Goal: Task Accomplishment & Management: Use online tool/utility

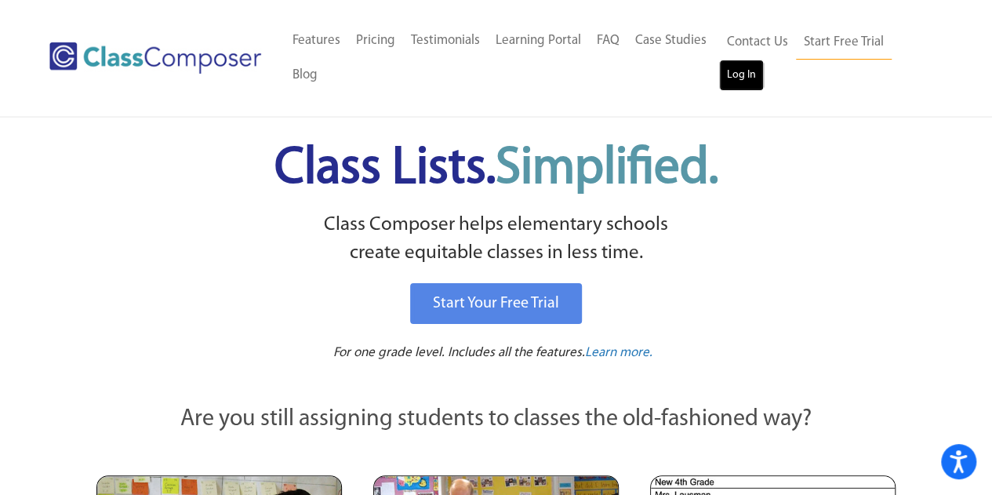
click at [728, 73] on link "Log In" at bounding box center [741, 75] width 45 height 31
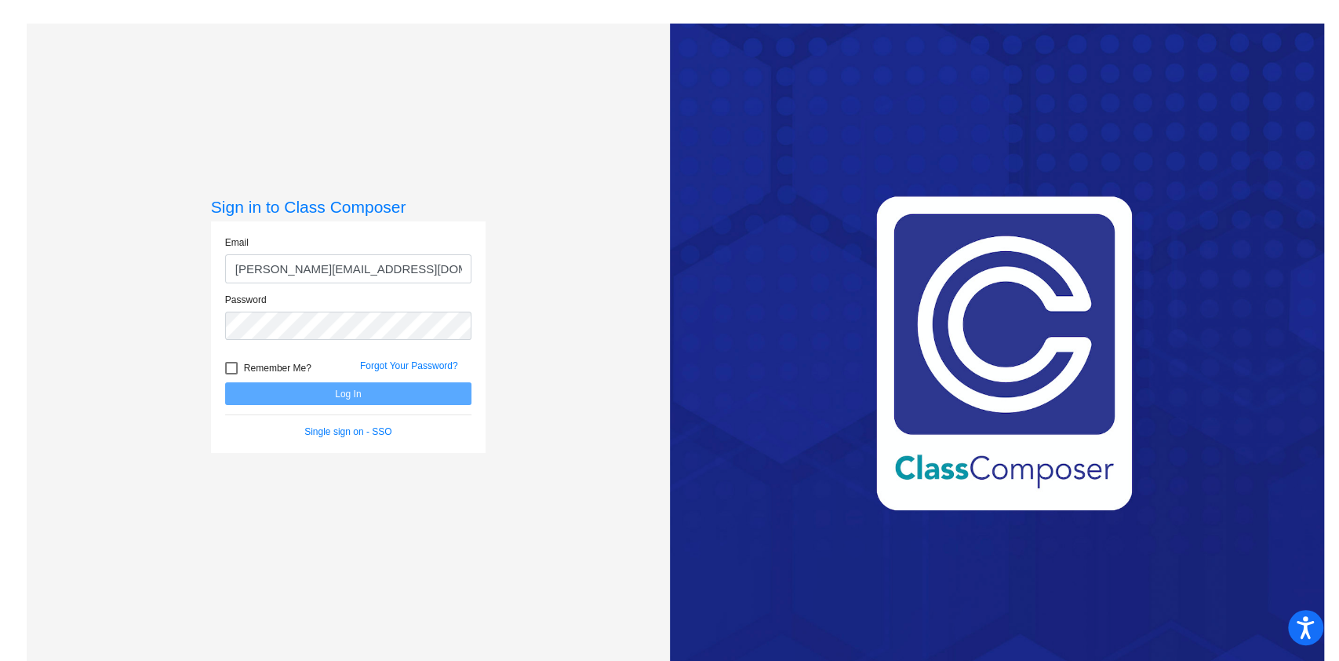
type input "mauroj@victorschools.org"
click at [225, 382] on button "Log In" at bounding box center [348, 393] width 246 height 23
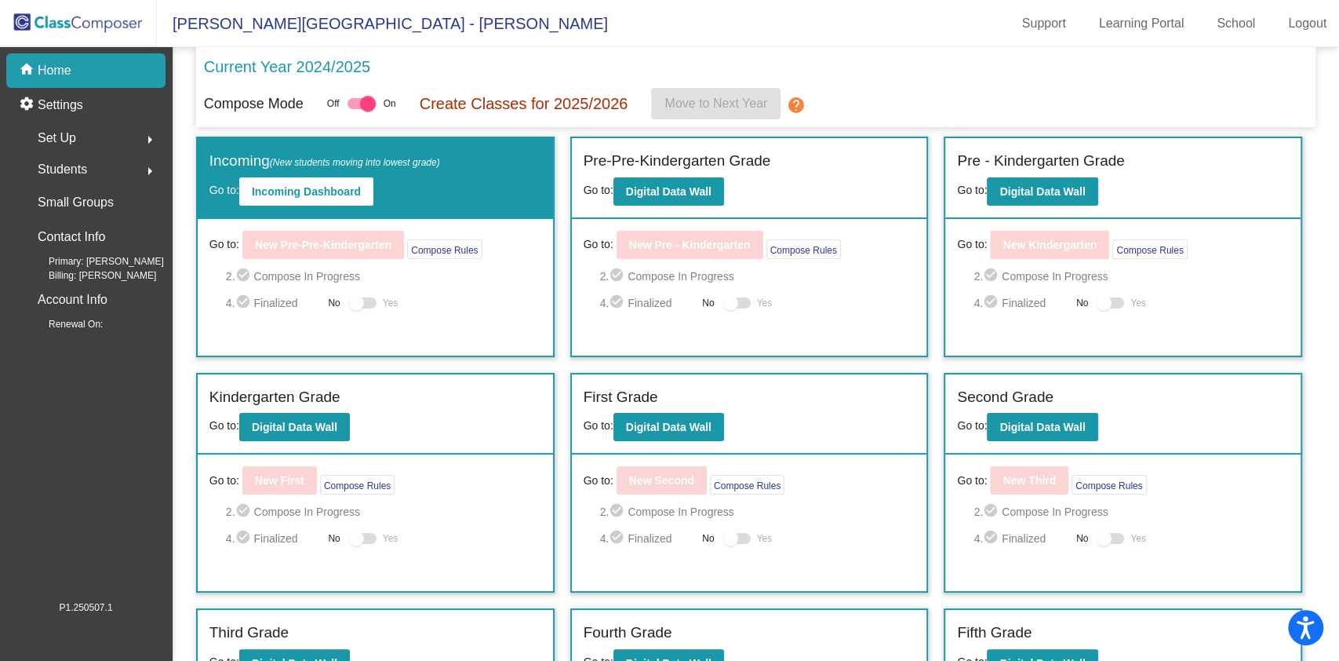
scroll to position [264, 0]
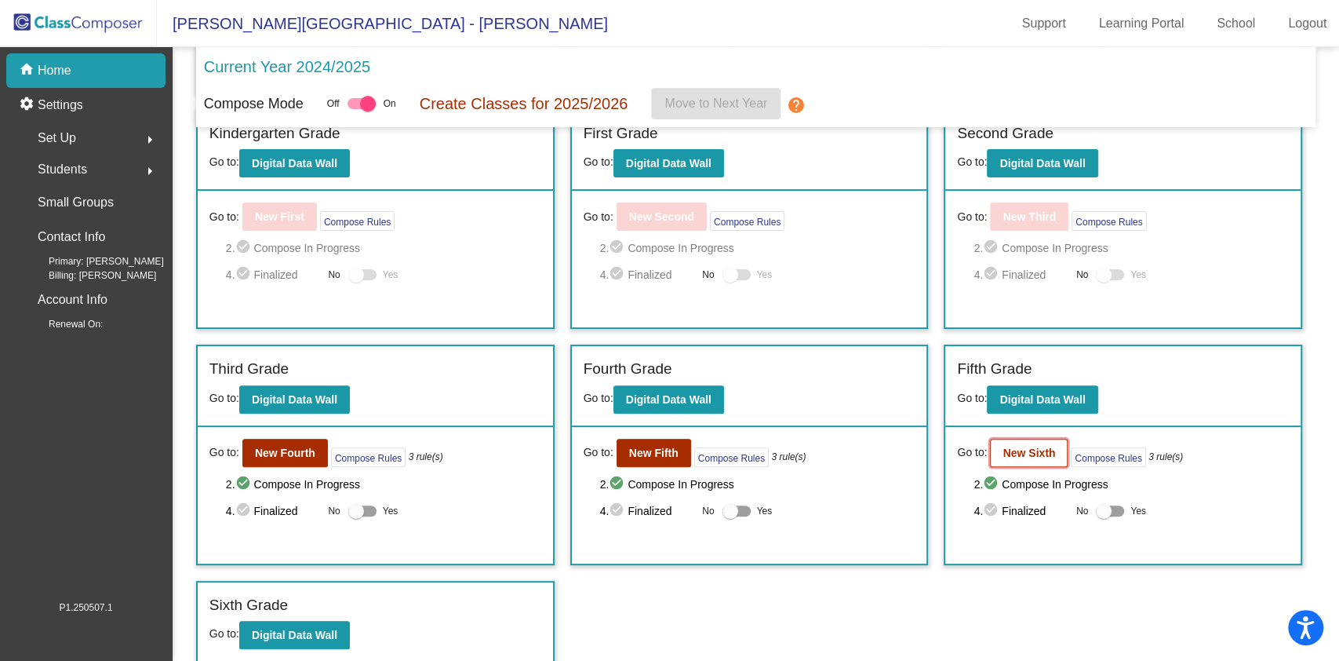
click at [1015, 450] on b "New Sixth" at bounding box center [1029, 452] width 53 height 13
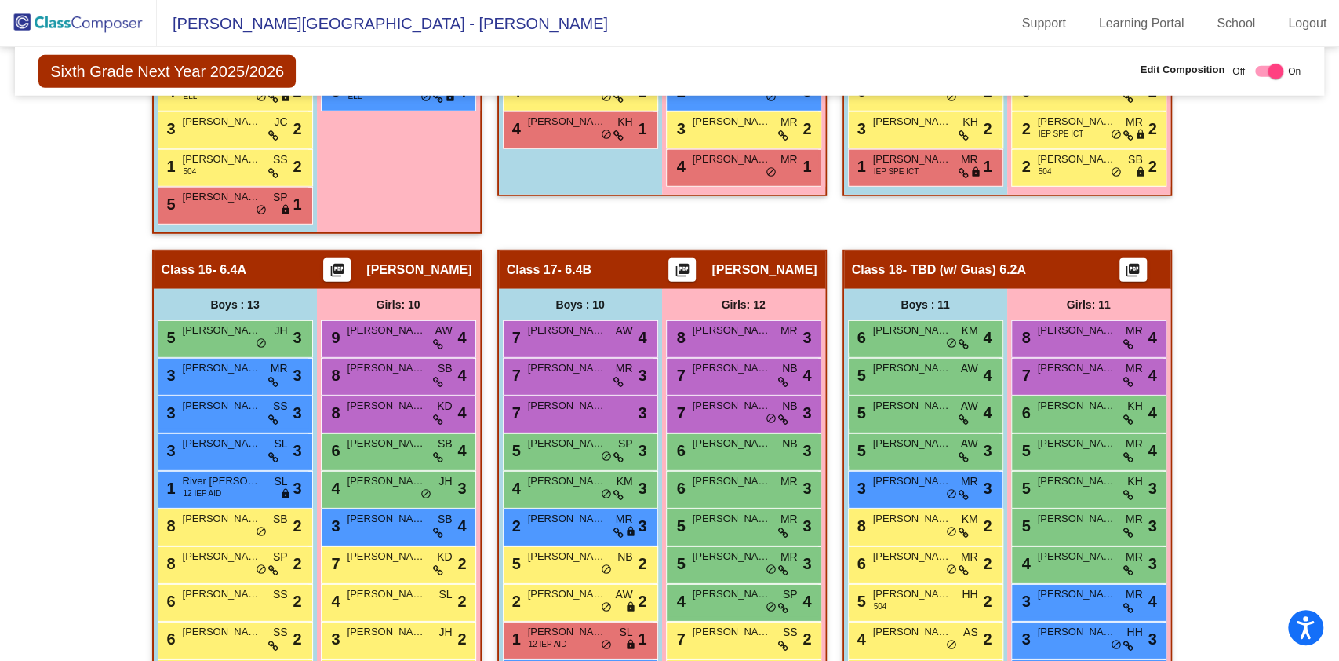
scroll to position [3138, 0]
